Goal: Task Accomplishment & Management: Manage account settings

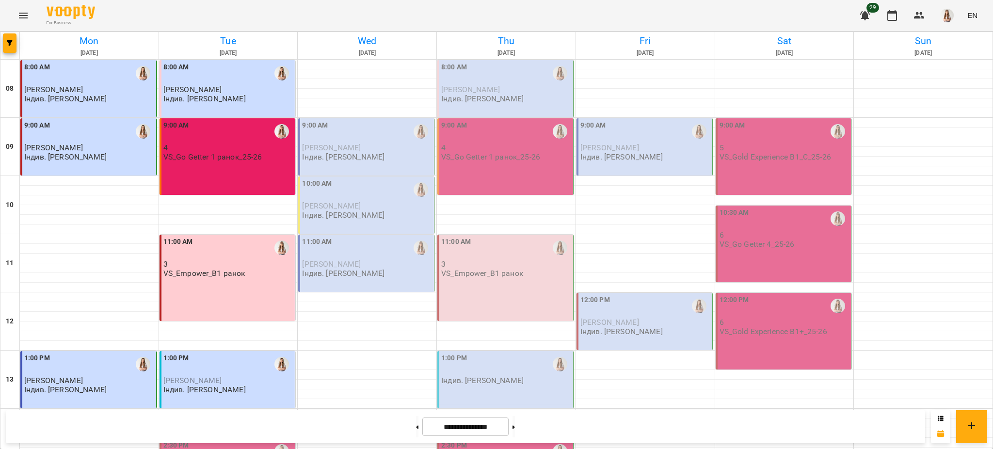
scroll to position [323, 0]
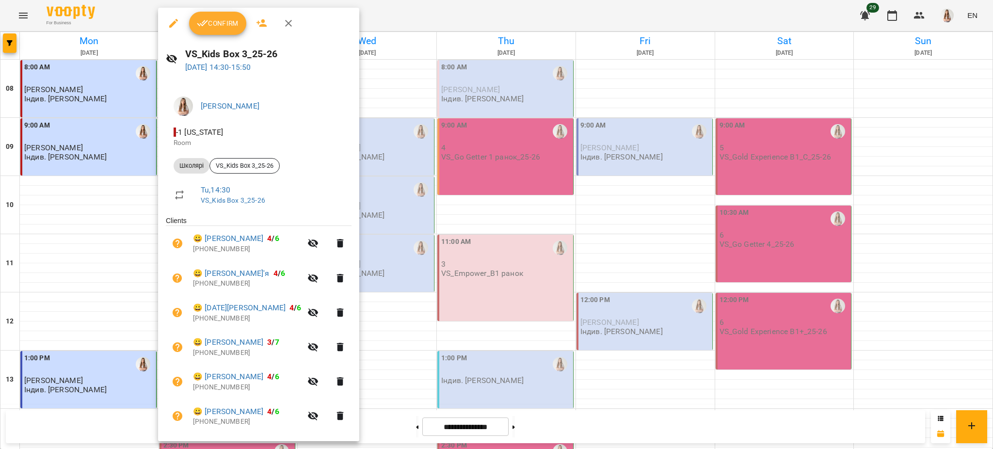
click at [207, 27] on span "Confirm" at bounding box center [218, 23] width 42 height 12
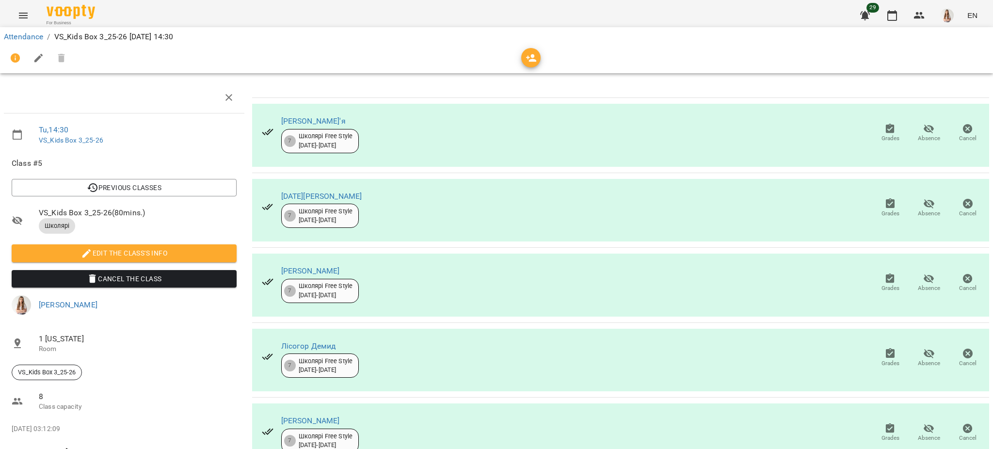
scroll to position [141, 0]
click at [924, 274] on icon "button" at bounding box center [929, 278] width 11 height 9
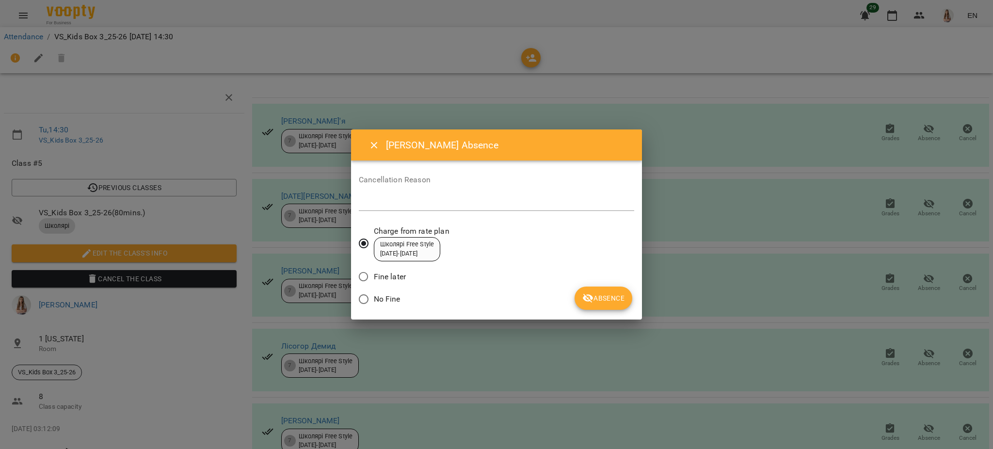
click at [596, 300] on span "Absence" at bounding box center [603, 298] width 42 height 12
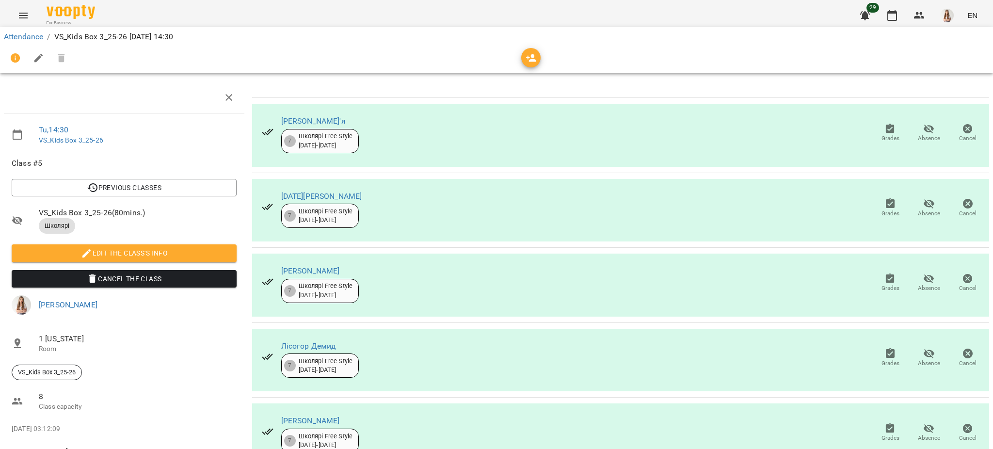
click at [43, 47] on div at bounding box center [38, 58] width 69 height 23
click at [42, 59] on icon "button" at bounding box center [39, 58] width 12 height 12
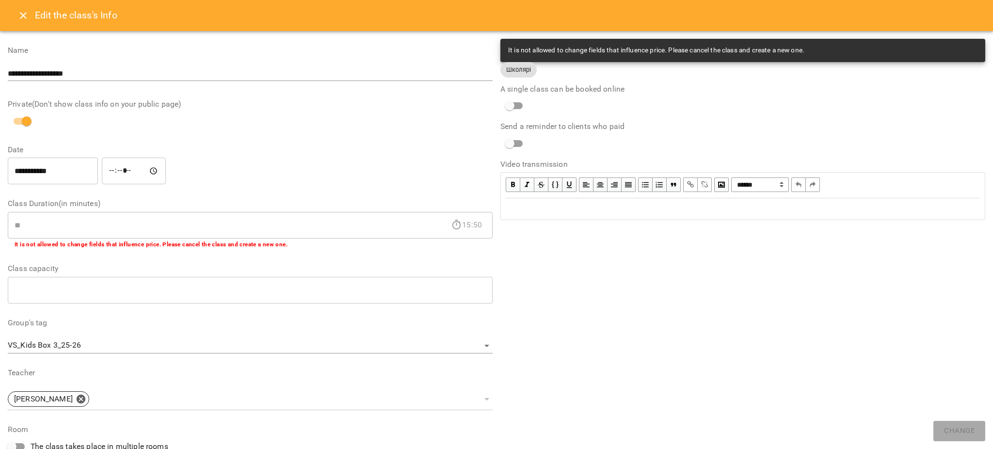
click at [561, 210] on div "Edit text" at bounding box center [743, 209] width 474 height 12
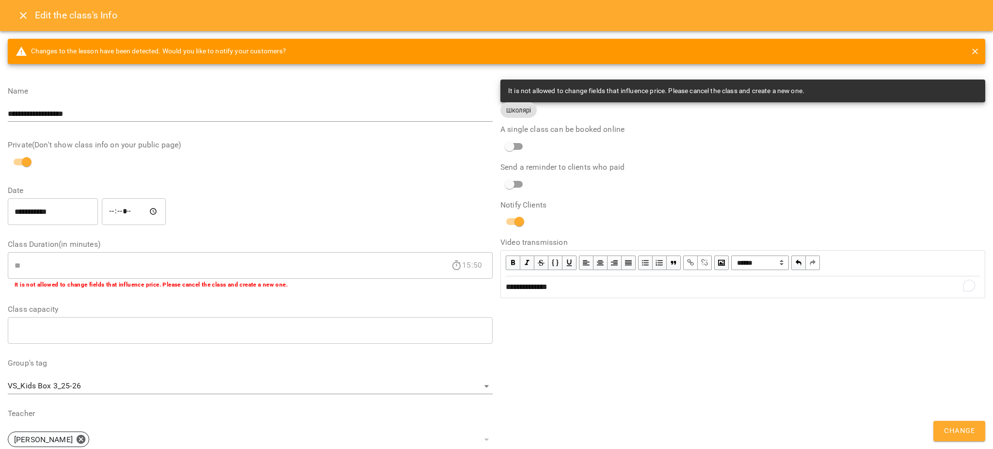
click at [946, 429] on span "Change" at bounding box center [959, 431] width 31 height 13
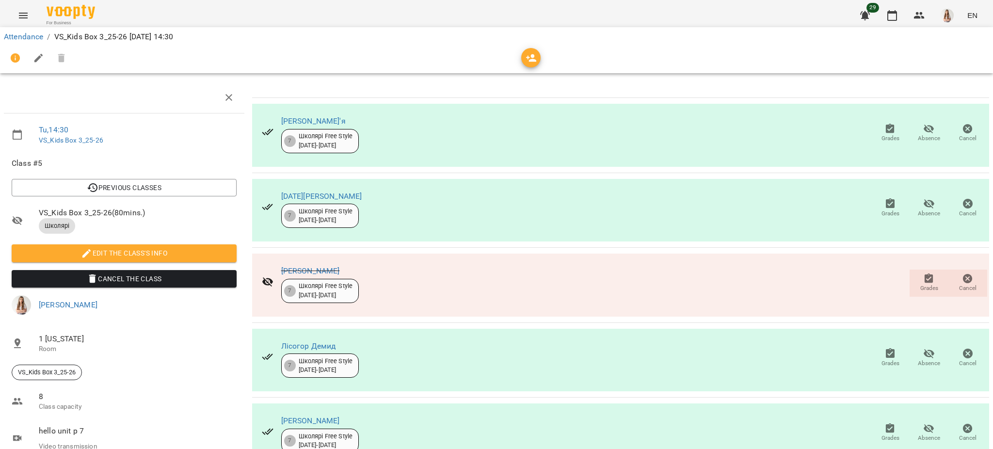
scroll to position [11, 0]
click at [28, 18] on icon "Menu" at bounding box center [23, 16] width 12 height 12
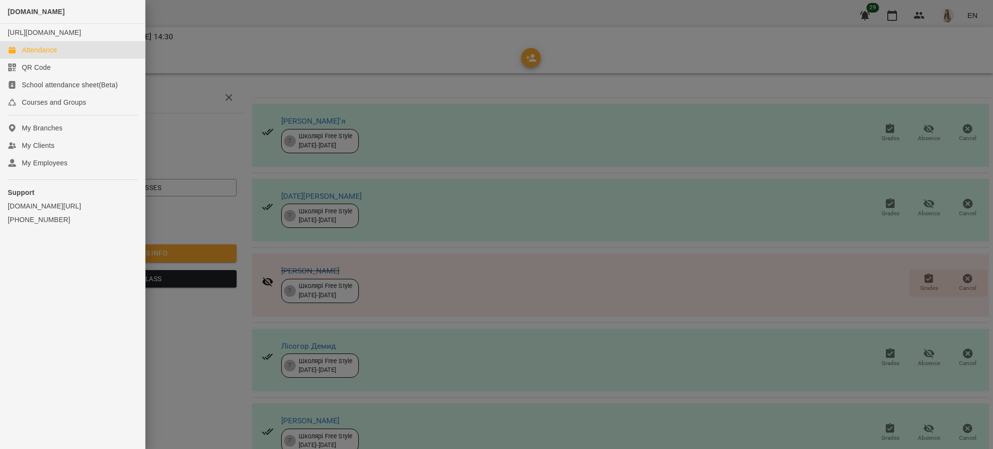
click at [29, 55] on div "Attendance" at bounding box center [39, 50] width 35 height 10
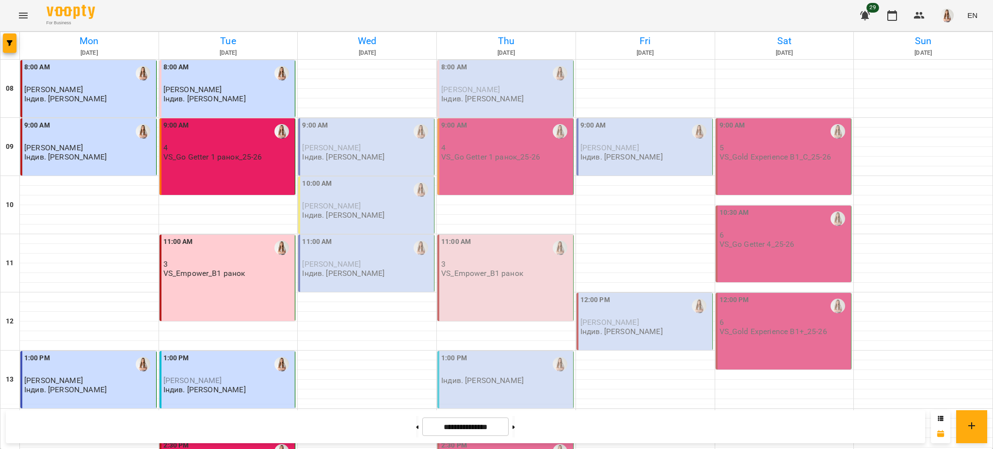
scroll to position [388, 0]
click at [15, 10] on button "Menu" at bounding box center [23, 15] width 23 height 23
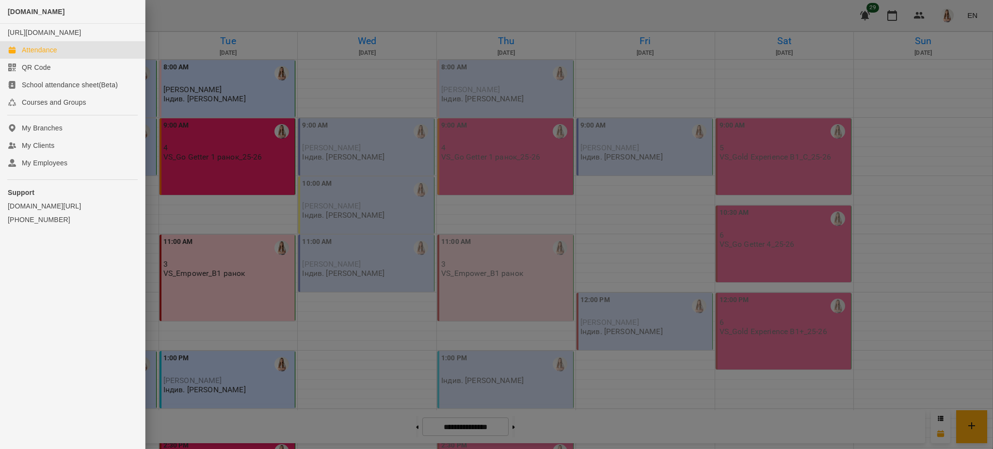
click at [244, 129] on div at bounding box center [496, 224] width 993 height 449
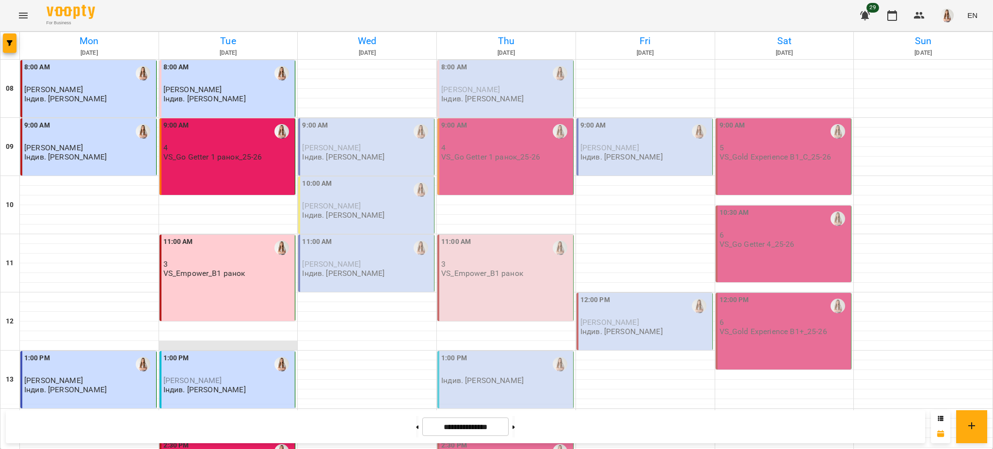
scroll to position [0, 0]
